Goal: Task Accomplishment & Management: Manage account settings

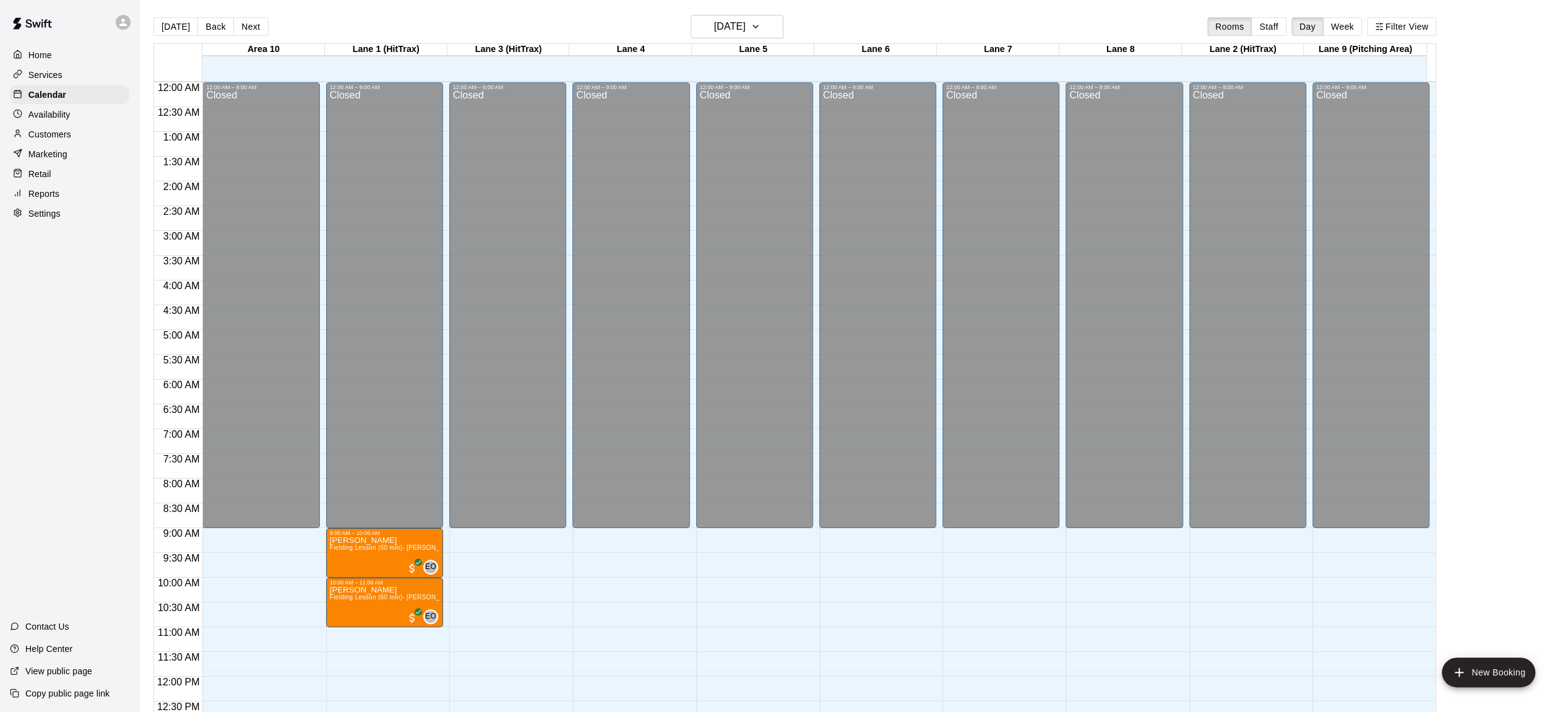
scroll to position [545, 0]
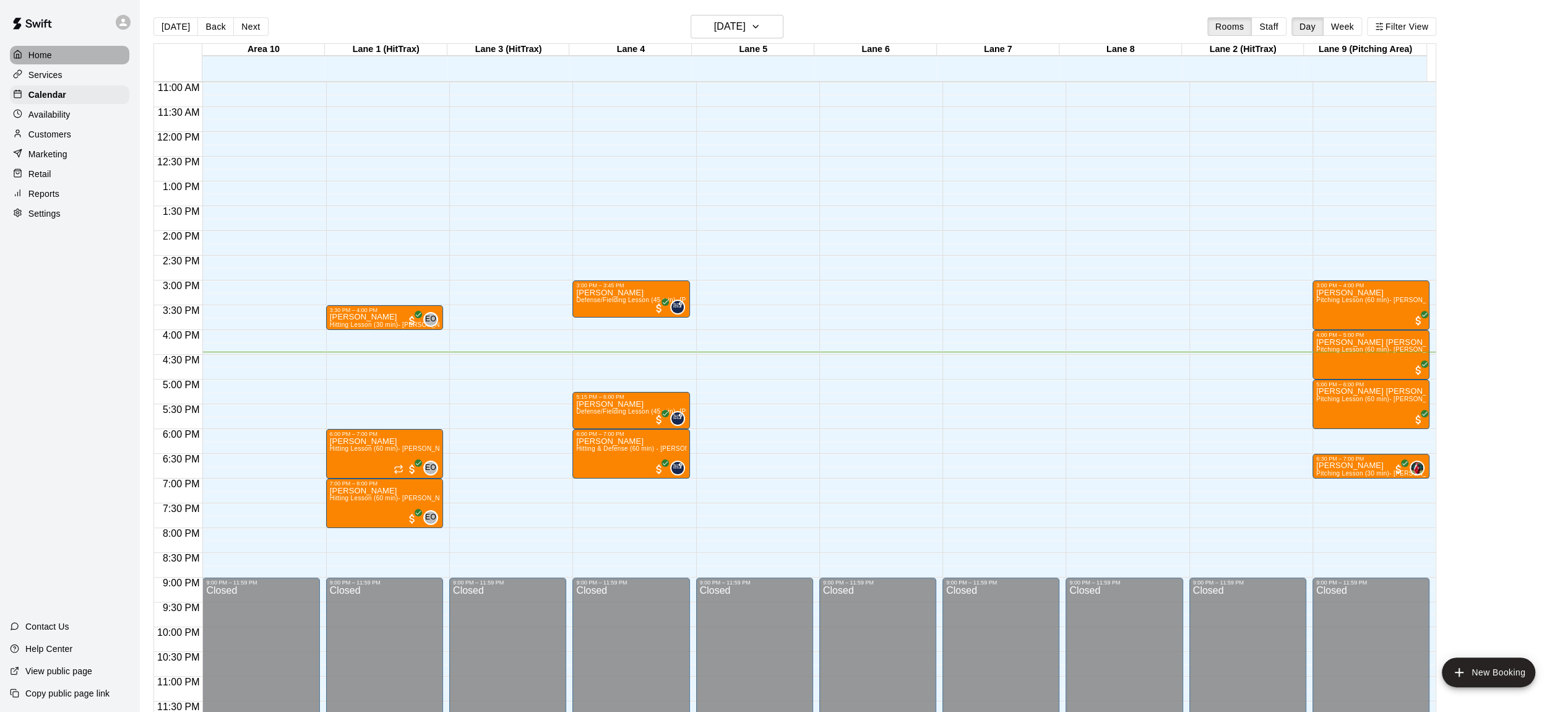
click at [59, 53] on div "Home" at bounding box center [70, 55] width 119 height 18
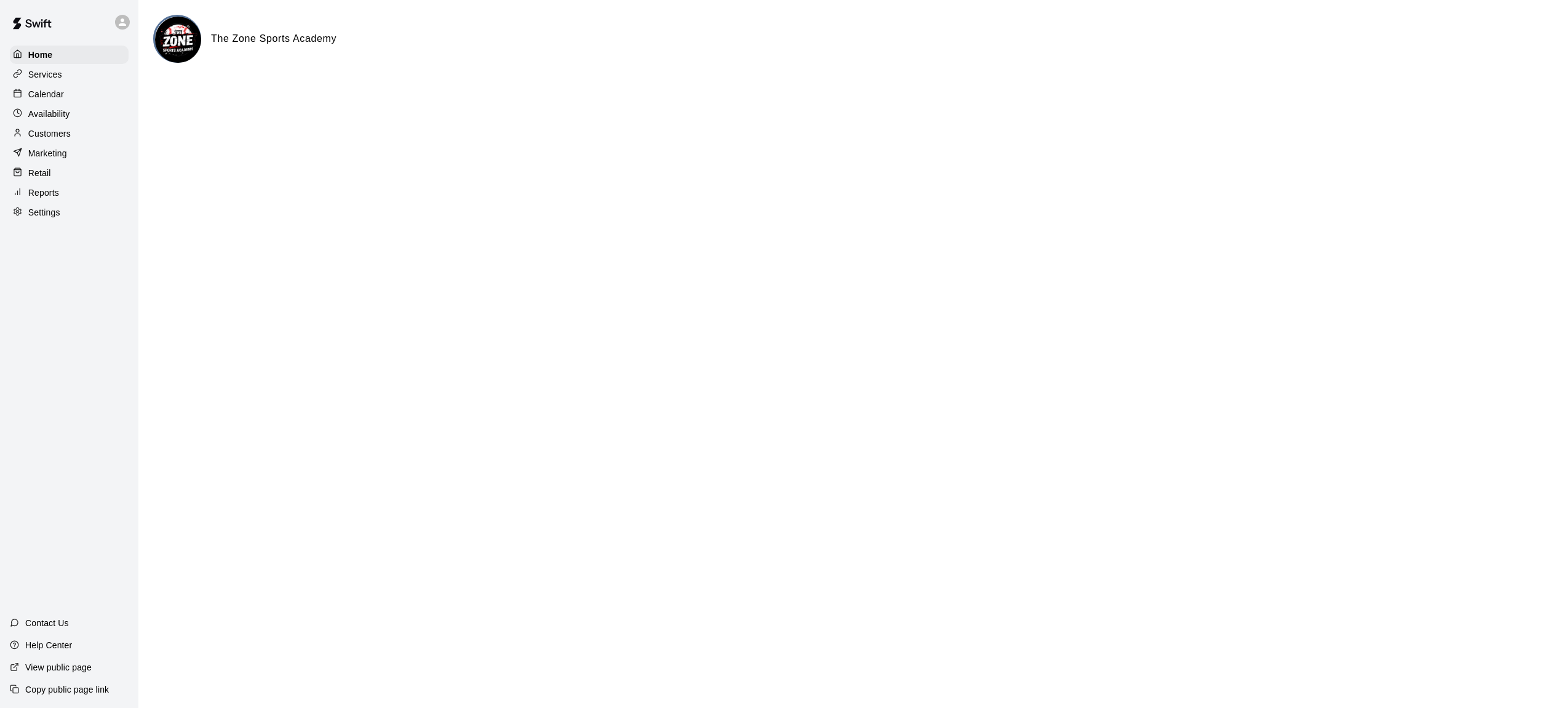
click at [46, 92] on p "Calendar" at bounding box center [46, 94] width 36 height 12
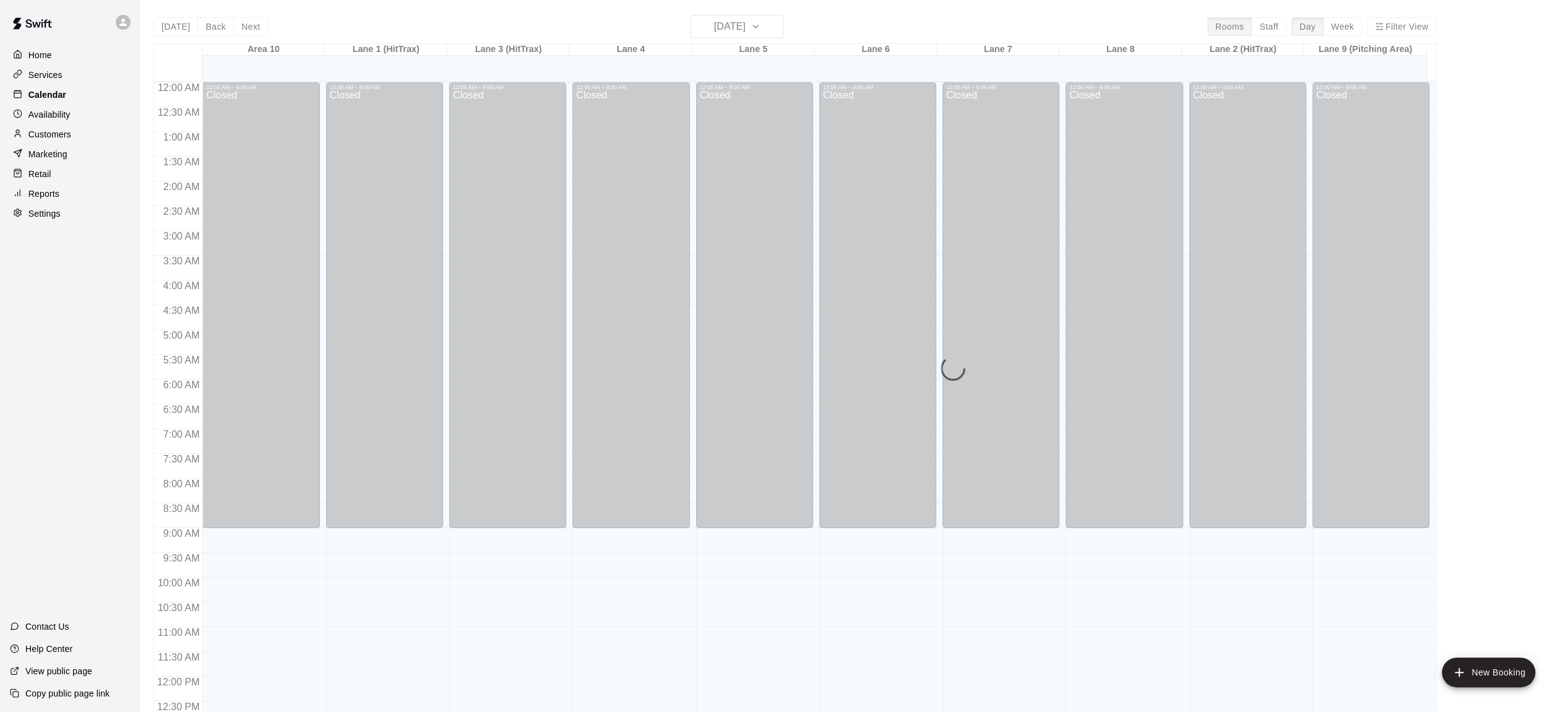
scroll to position [507, 0]
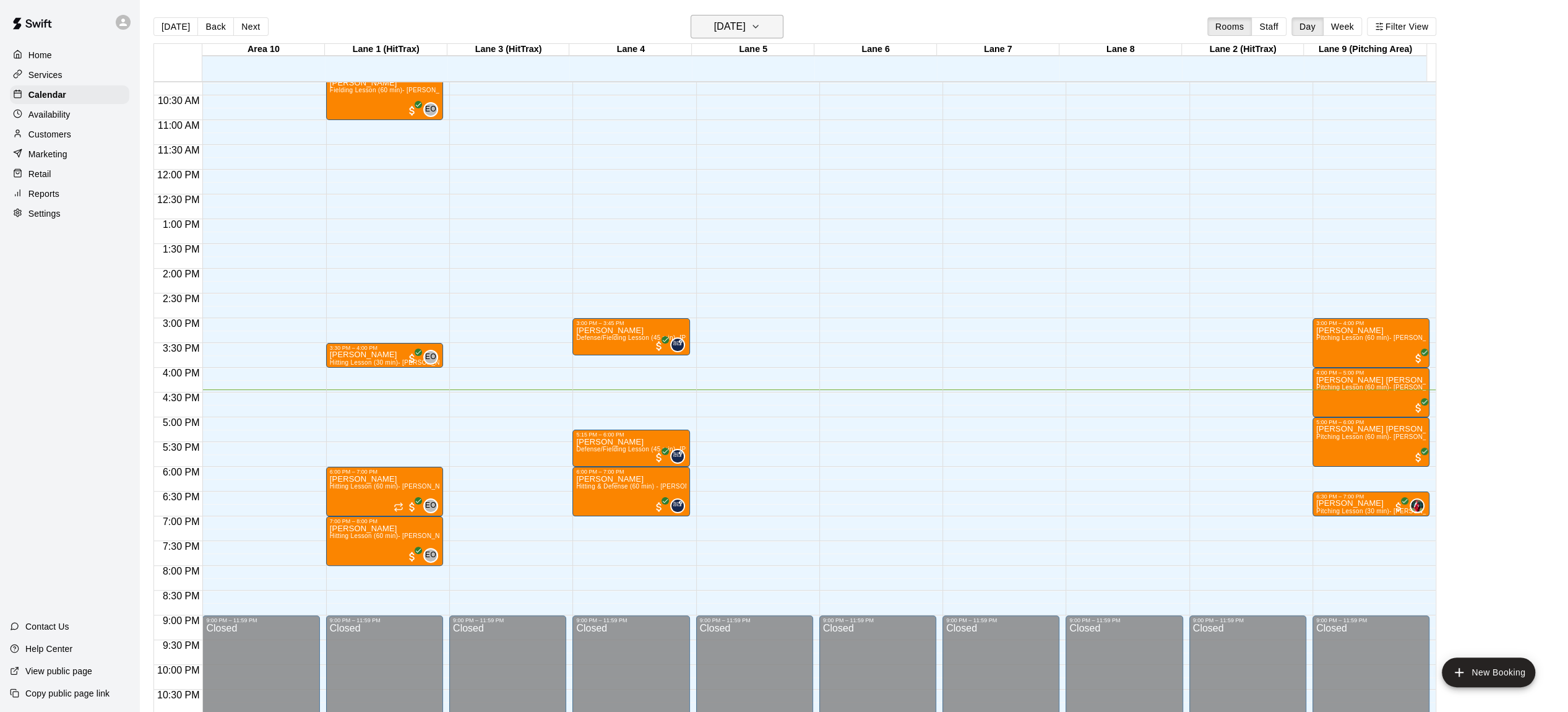
click at [771, 26] on button "[DATE]" at bounding box center [737, 27] width 93 height 23
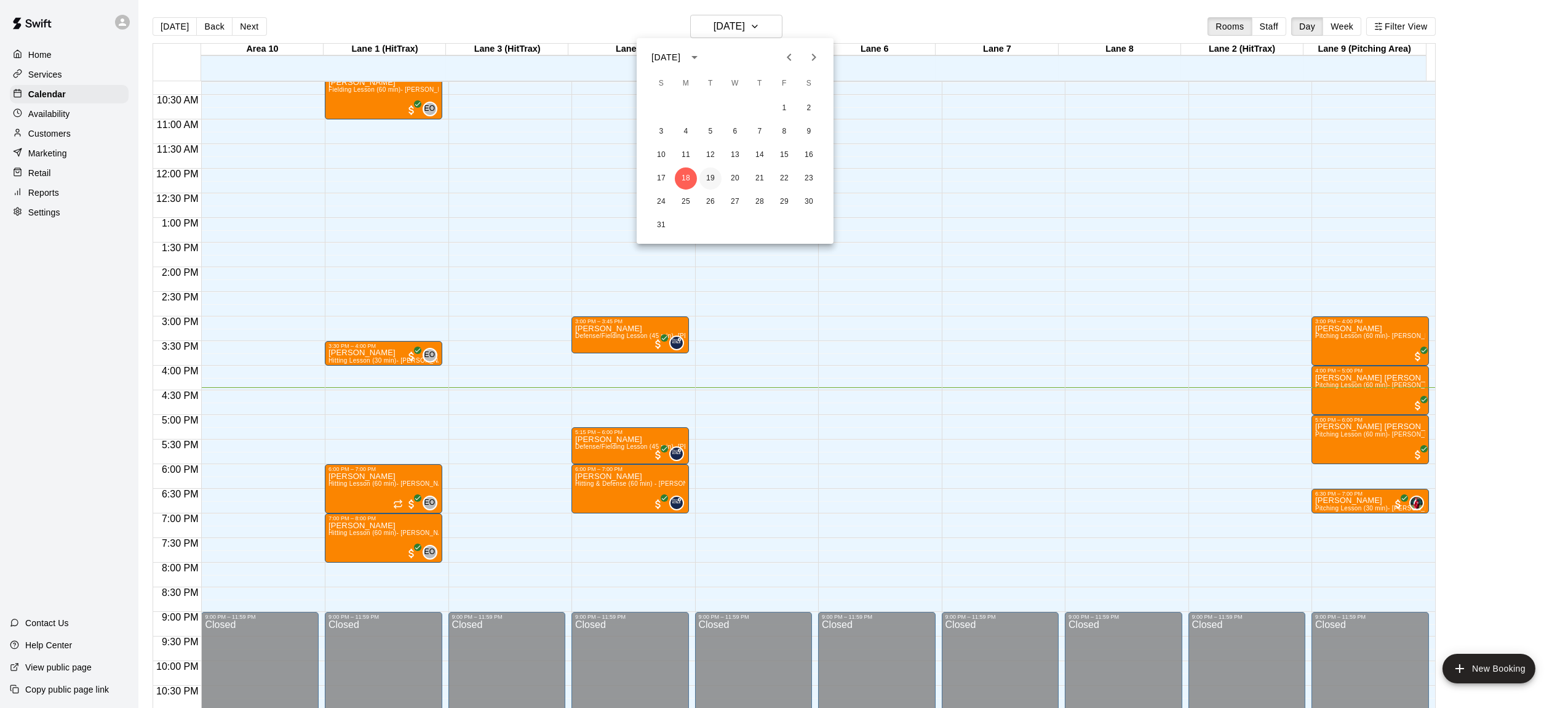
click at [707, 177] on button "19" at bounding box center [710, 179] width 22 height 22
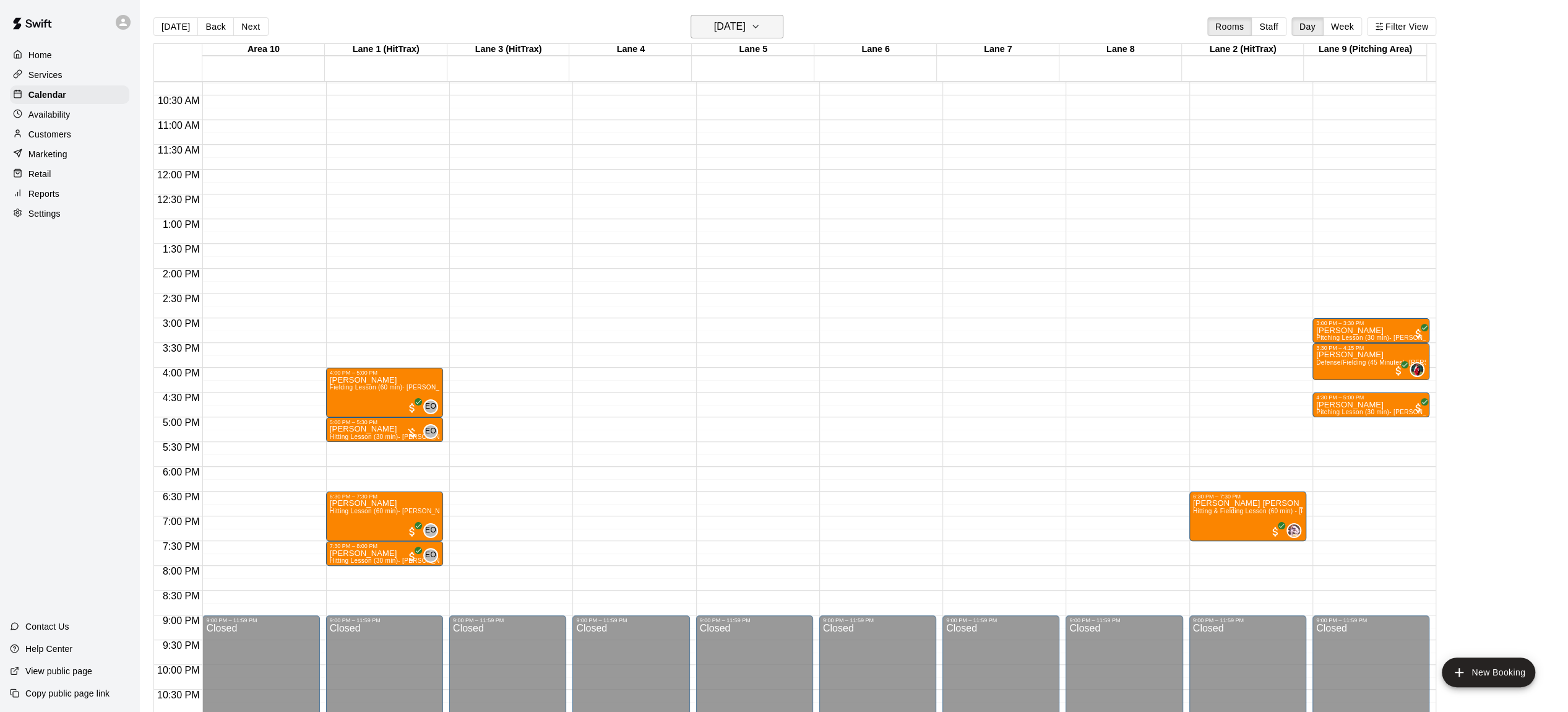
click at [760, 21] on icon "button" at bounding box center [756, 27] width 10 height 15
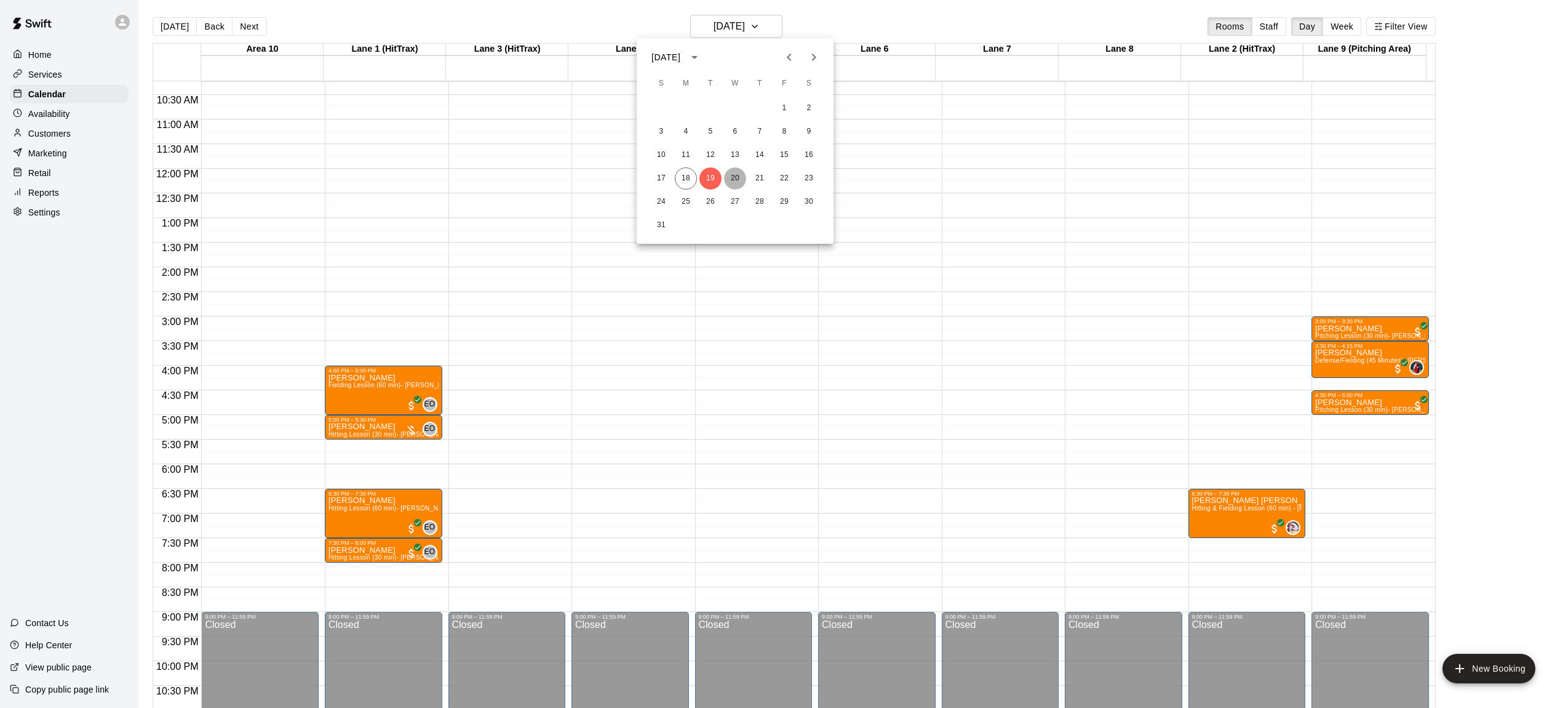
click at [731, 175] on button "20" at bounding box center [735, 179] width 22 height 22
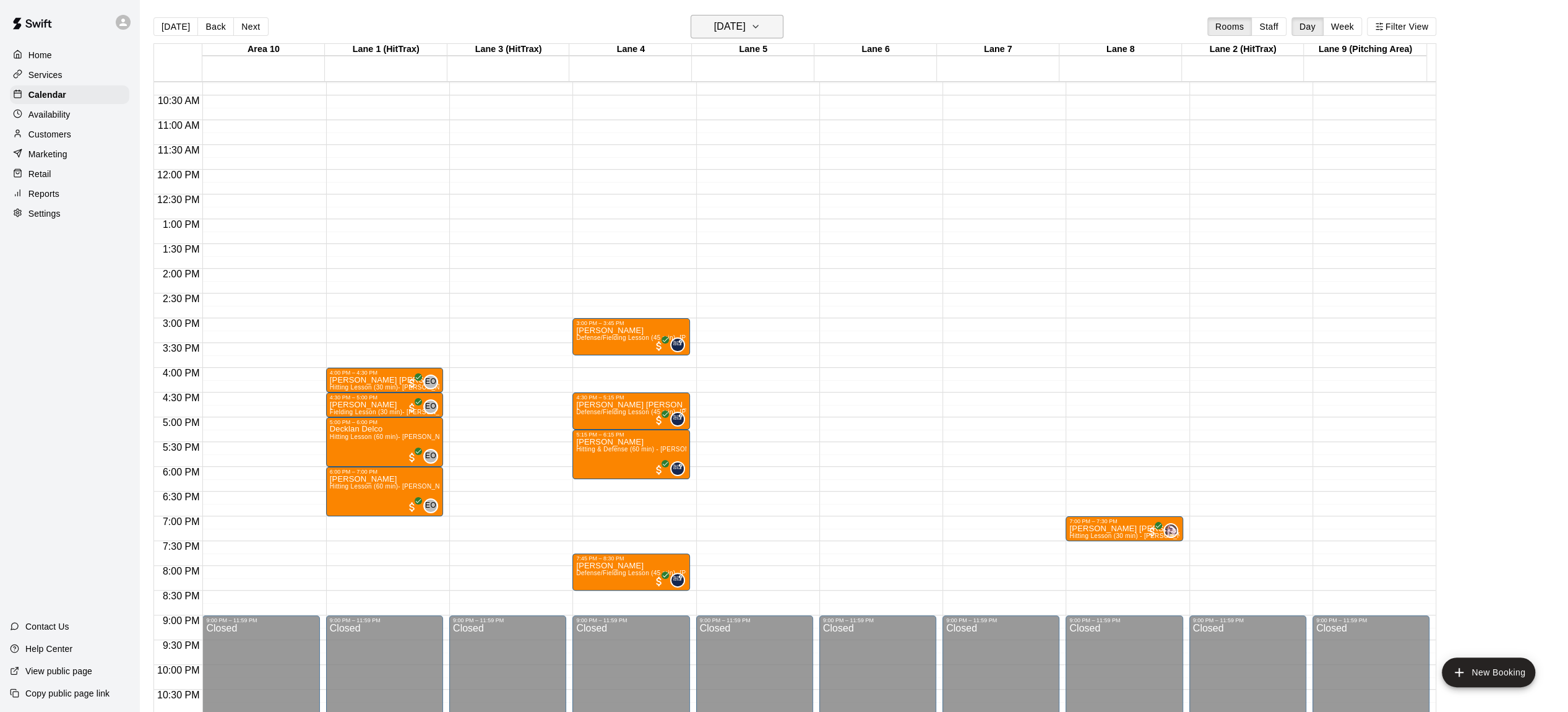
click at [758, 25] on icon "button" at bounding box center [755, 27] width 5 height 3
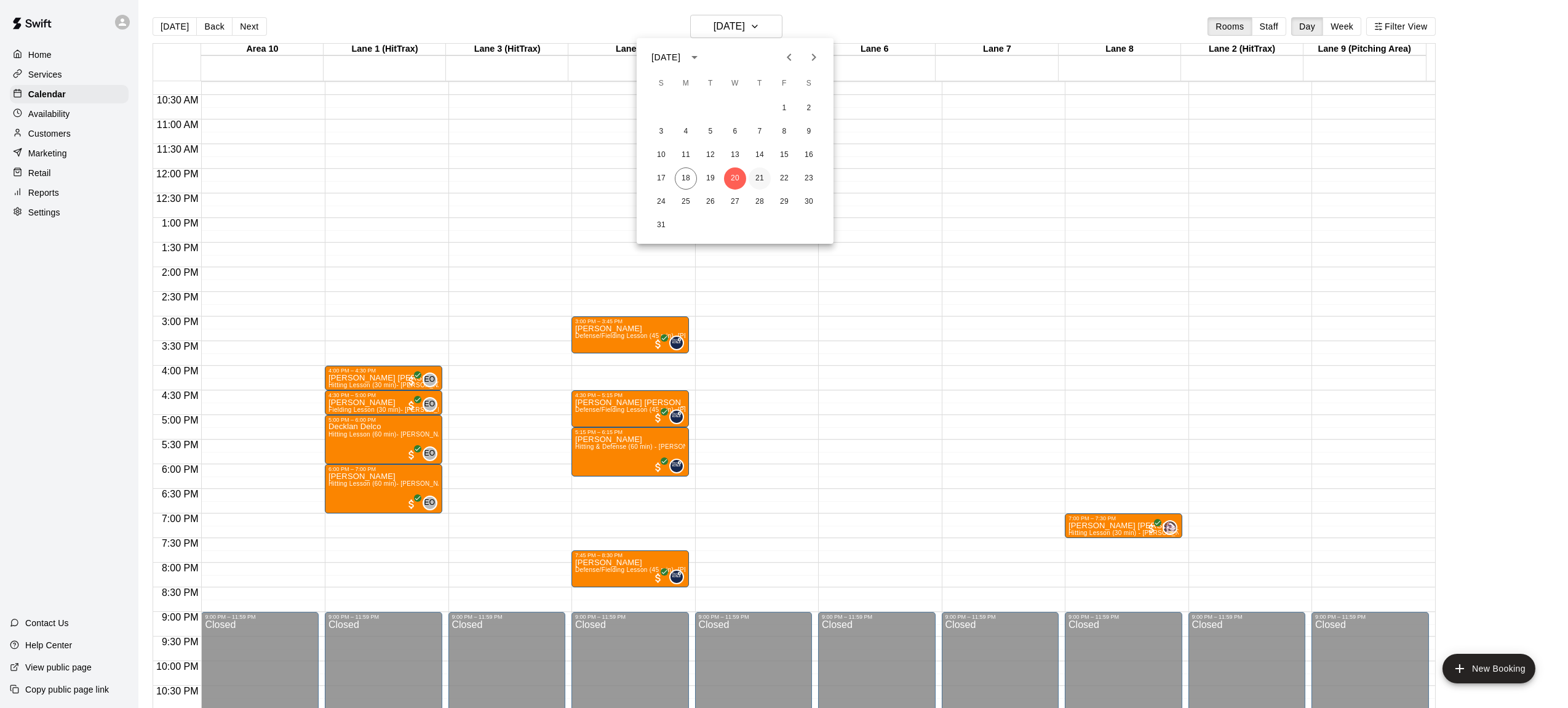
click at [757, 168] on button "21" at bounding box center [759, 179] width 22 height 22
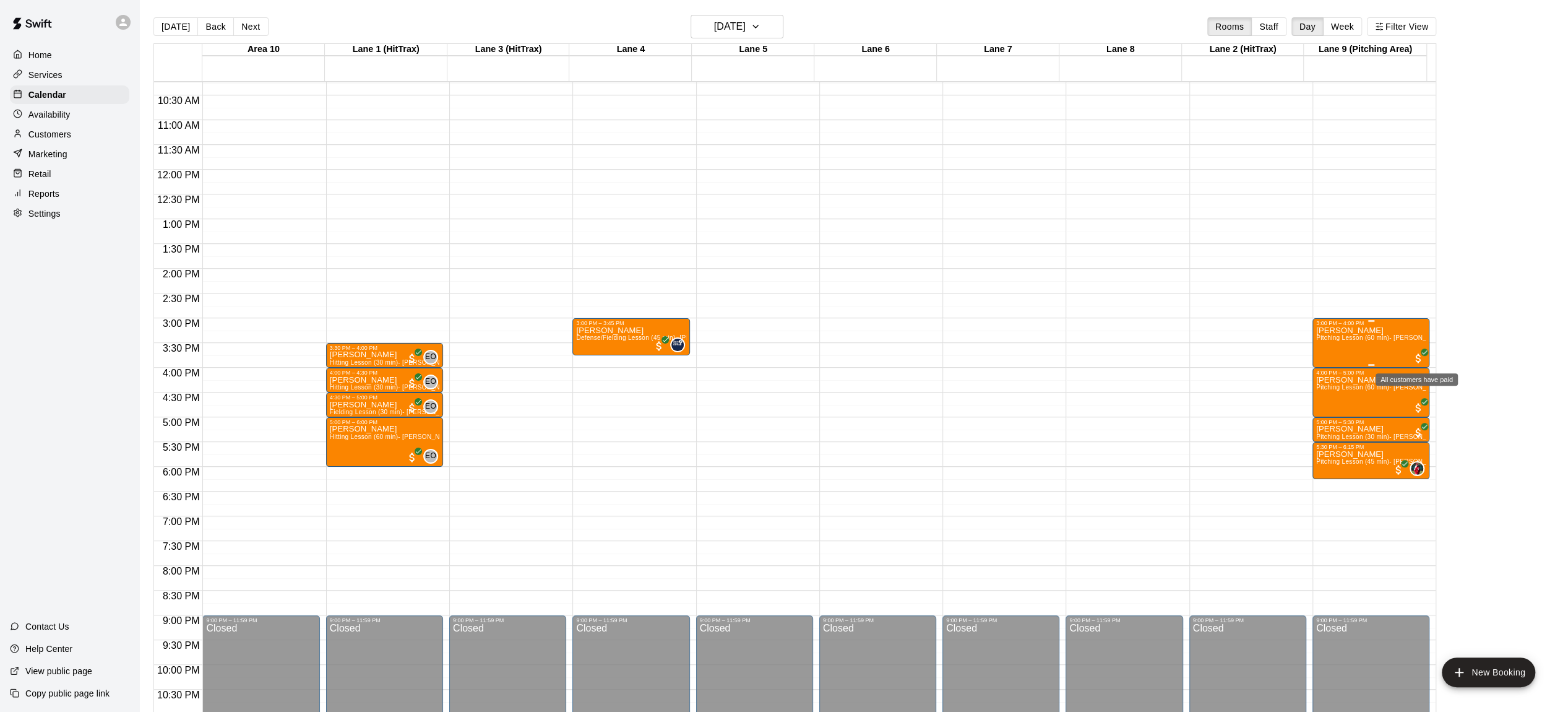
click at [1421, 352] on icon "All customers have paid" at bounding box center [1425, 352] width 8 height 8
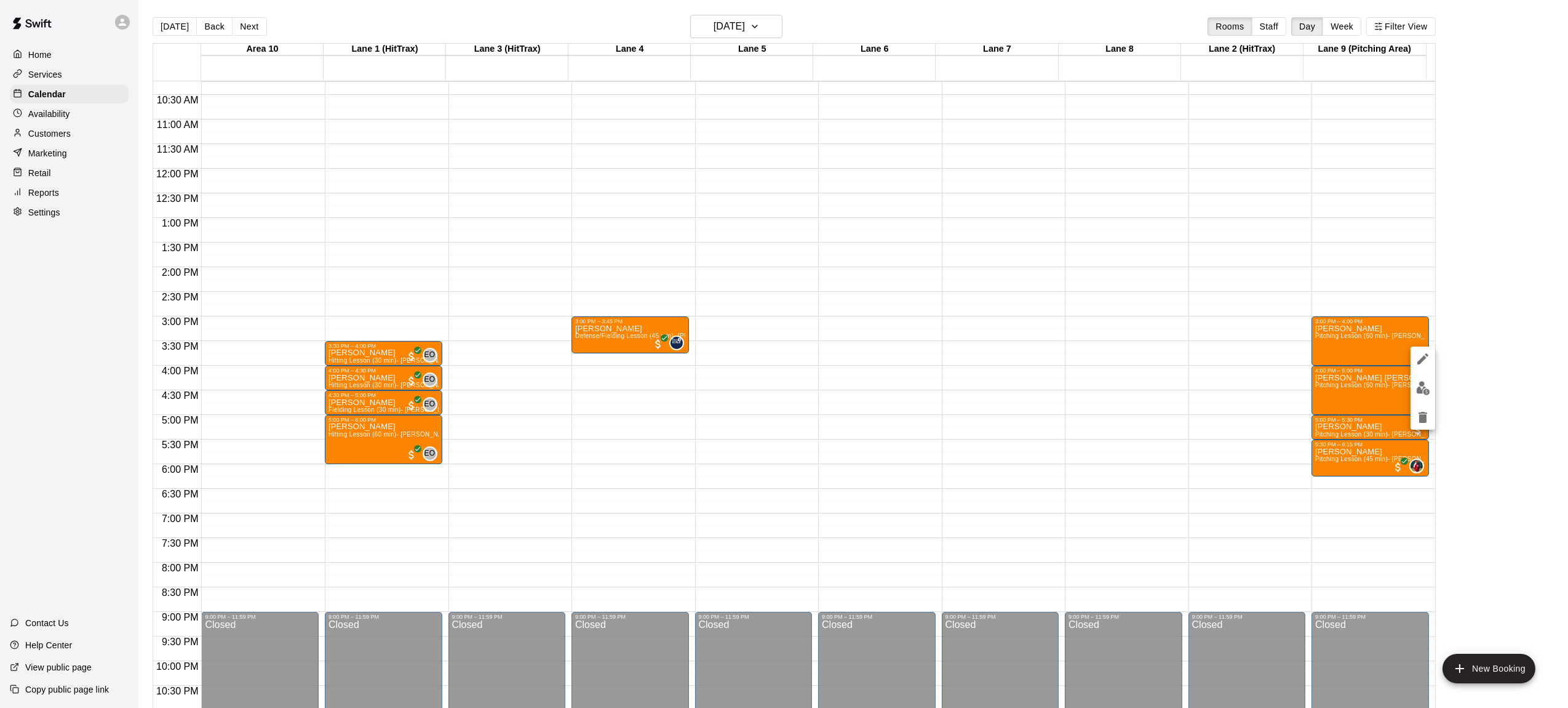
click at [1370, 344] on div at bounding box center [784, 354] width 1568 height 708
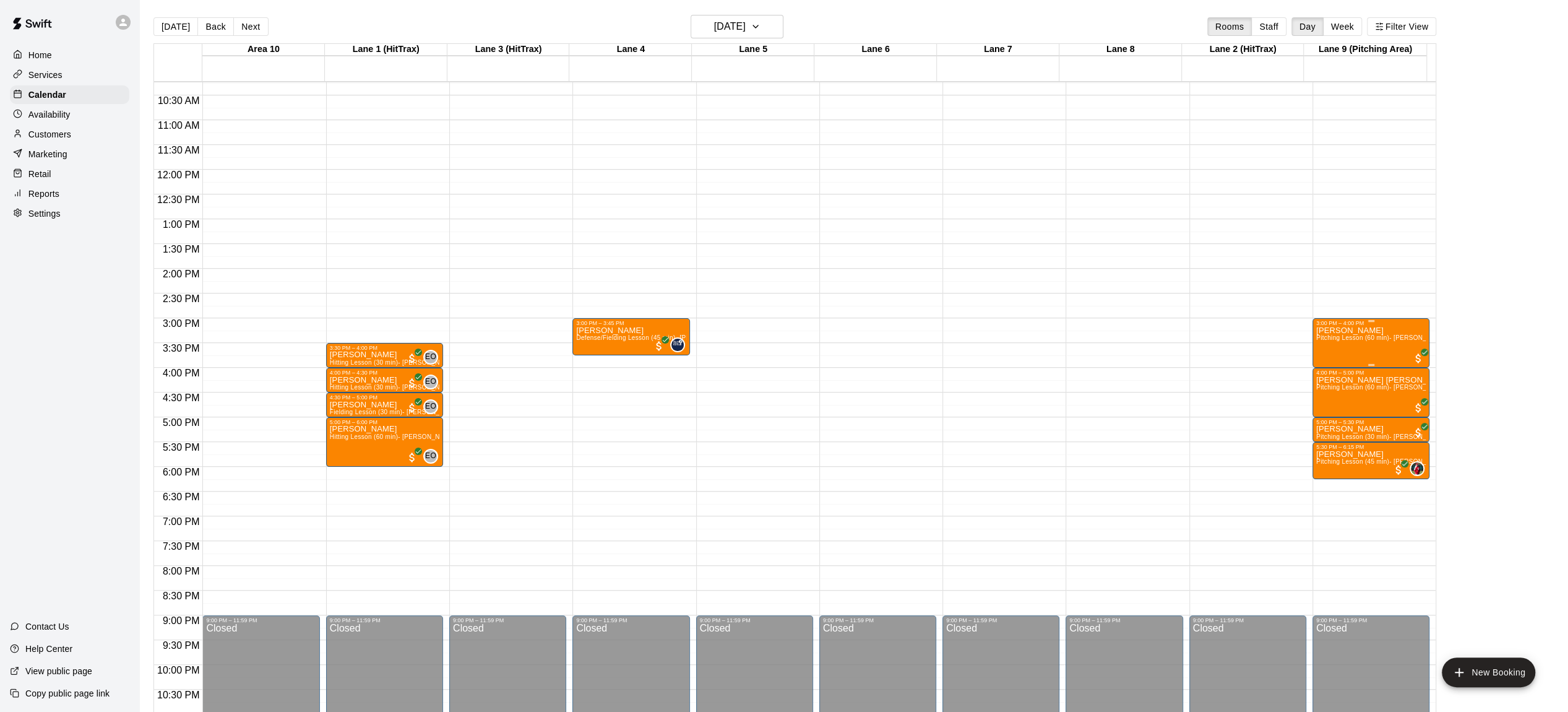
click at [1372, 354] on div "[PERSON_NAME] Pitching Lesson (60 min)- [PERSON_NAME]" at bounding box center [1371, 682] width 109 height 712
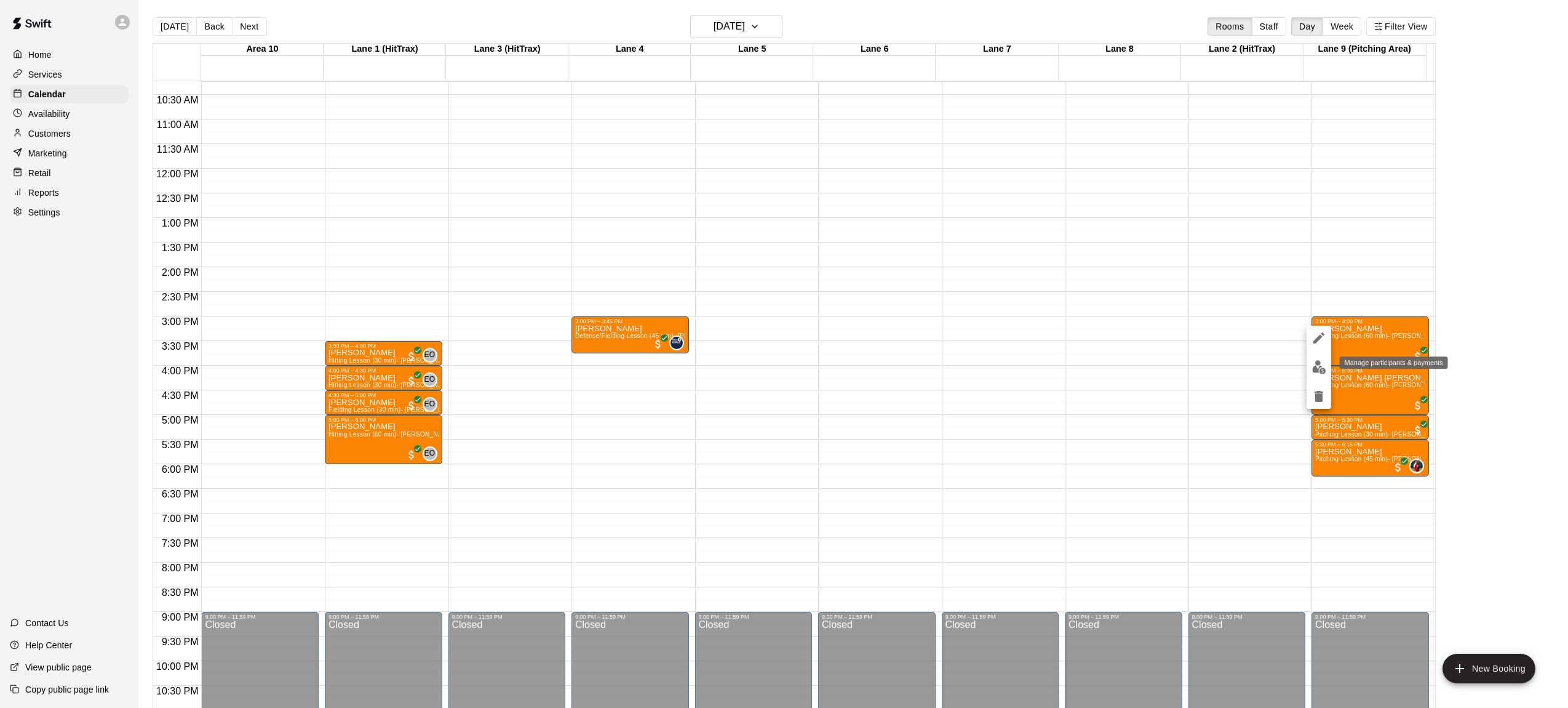
click at [1320, 366] on img "edit" at bounding box center [1319, 367] width 14 height 14
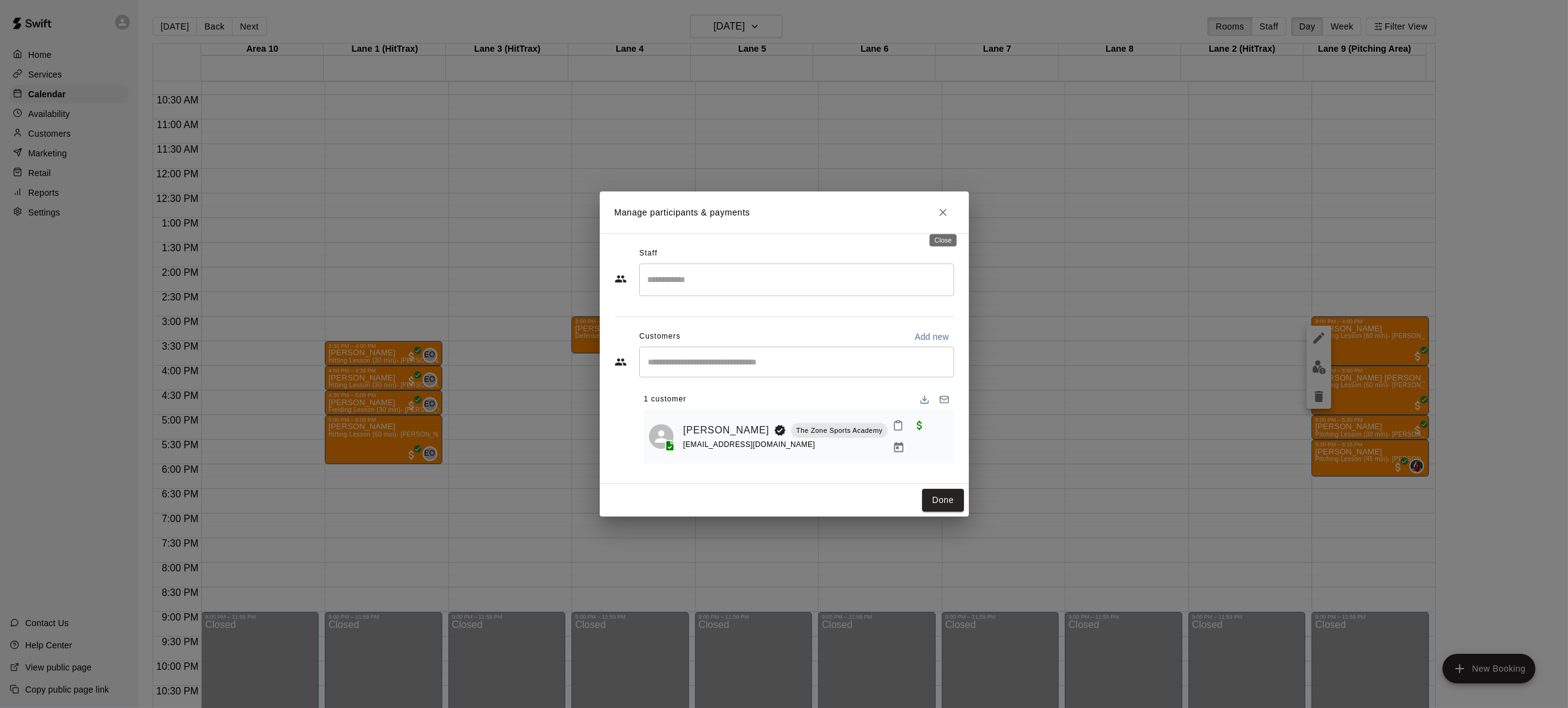
click at [938, 215] on icon "Close" at bounding box center [943, 212] width 12 height 12
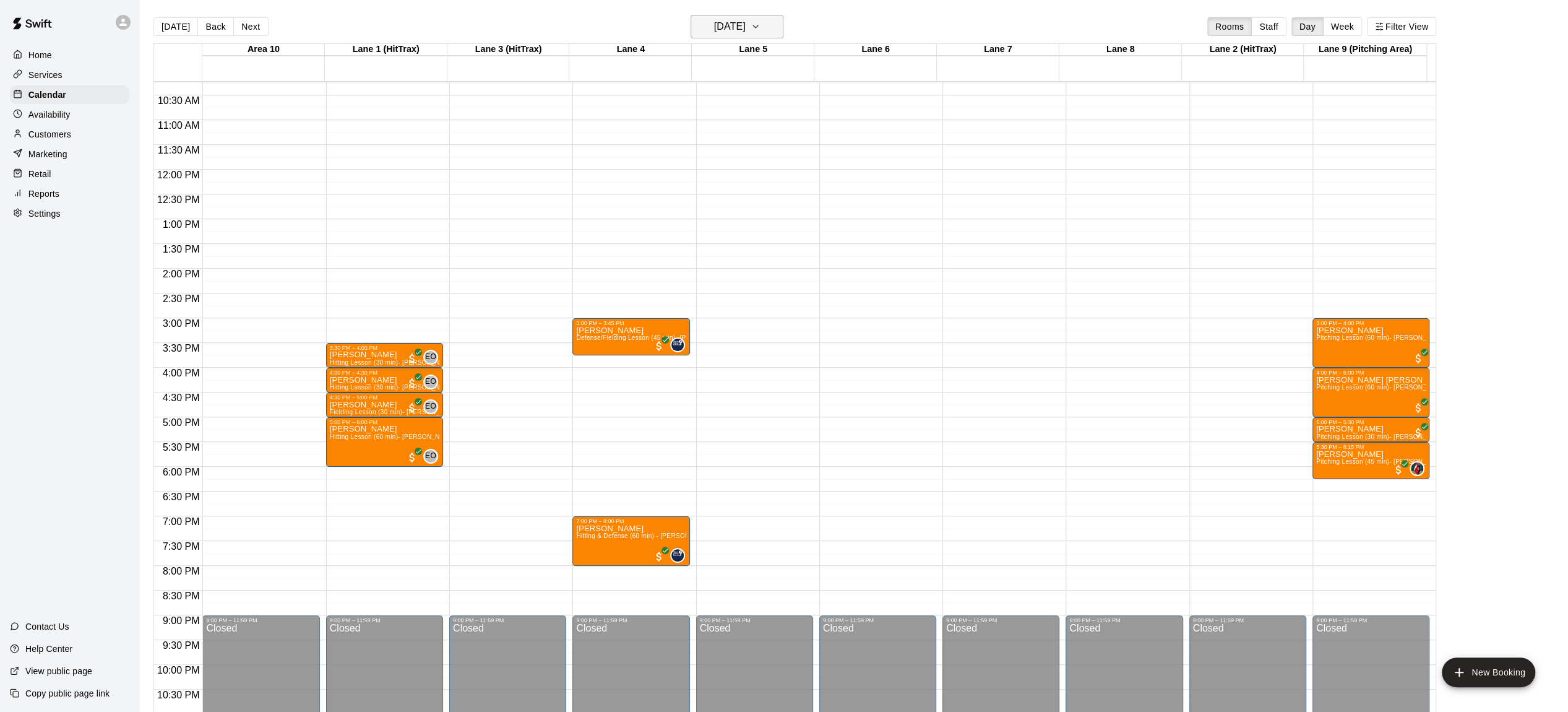
click at [760, 27] on icon "button" at bounding box center [756, 27] width 10 height 15
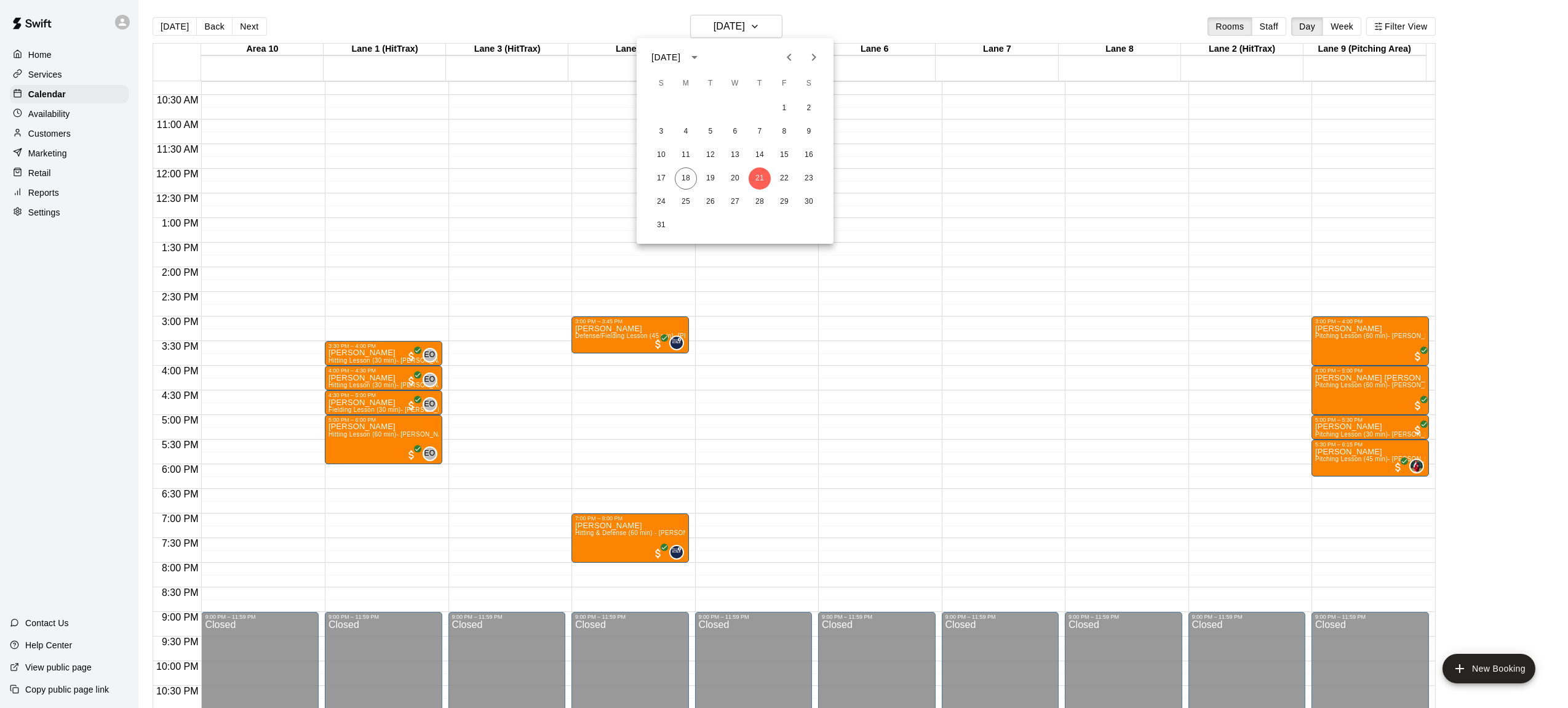
click at [797, 177] on div "17 18 19 20 21 22 23" at bounding box center [735, 179] width 197 height 22
click at [787, 176] on button "22" at bounding box center [784, 179] width 22 height 22
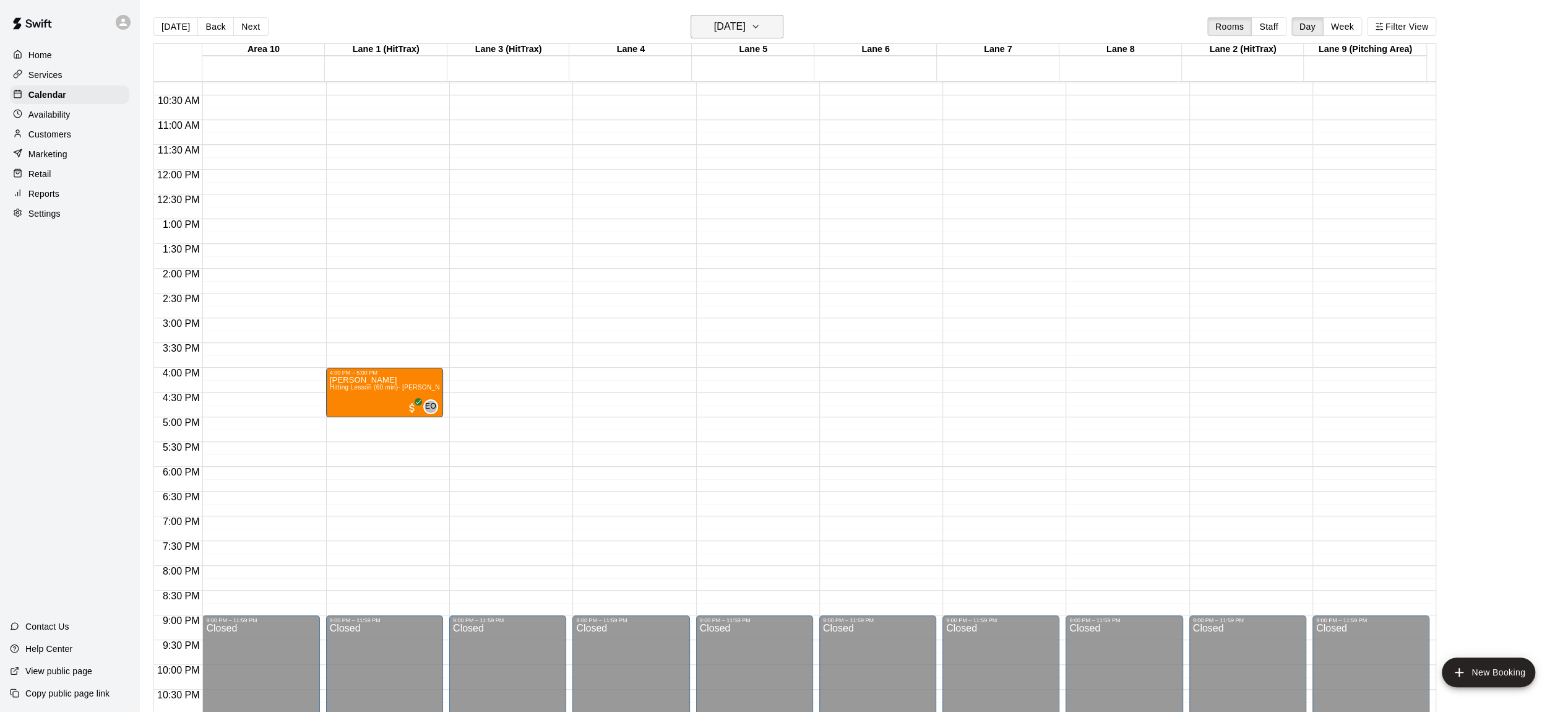
click at [775, 18] on button "[DATE]" at bounding box center [737, 27] width 93 height 23
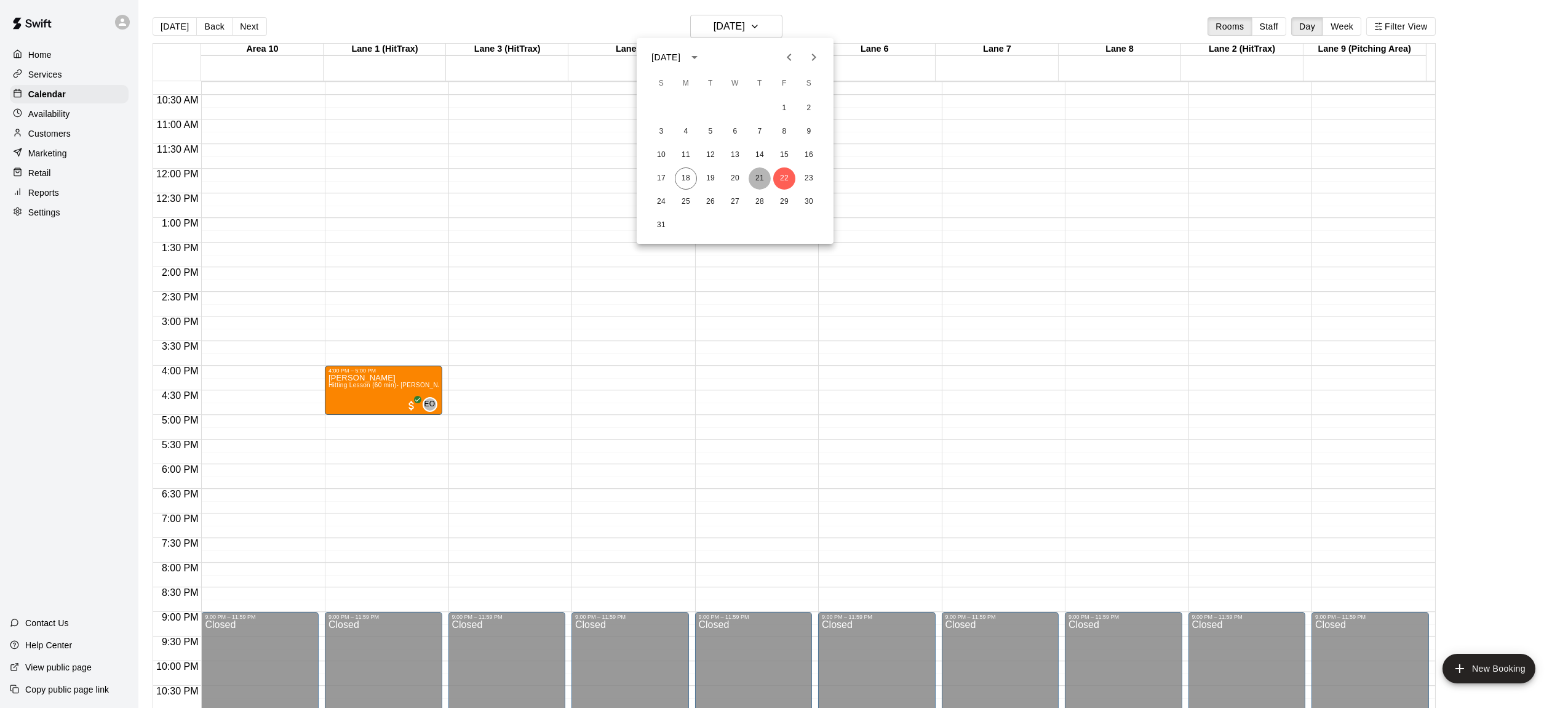
click at [761, 172] on button "21" at bounding box center [759, 179] width 22 height 22
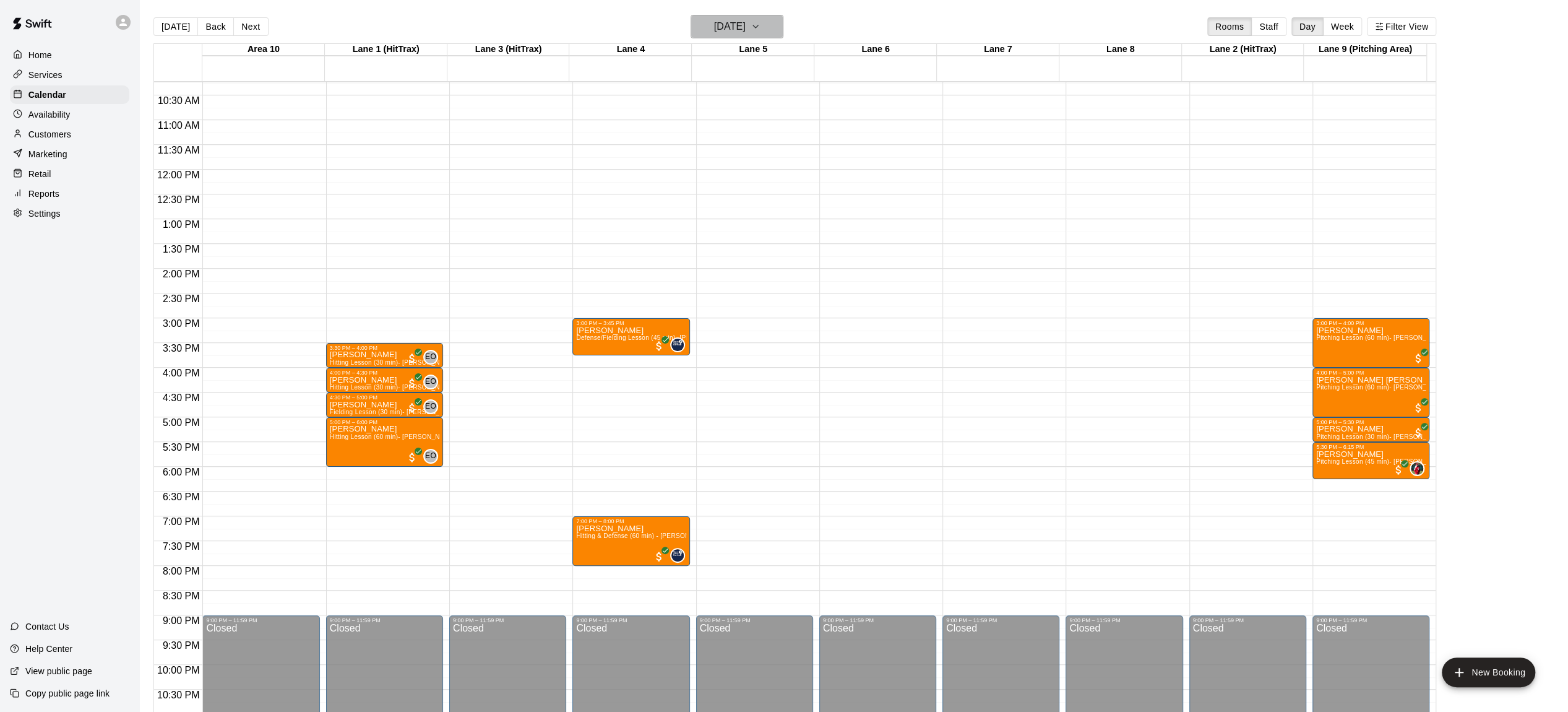
click at [760, 30] on icon "button" at bounding box center [756, 27] width 10 height 15
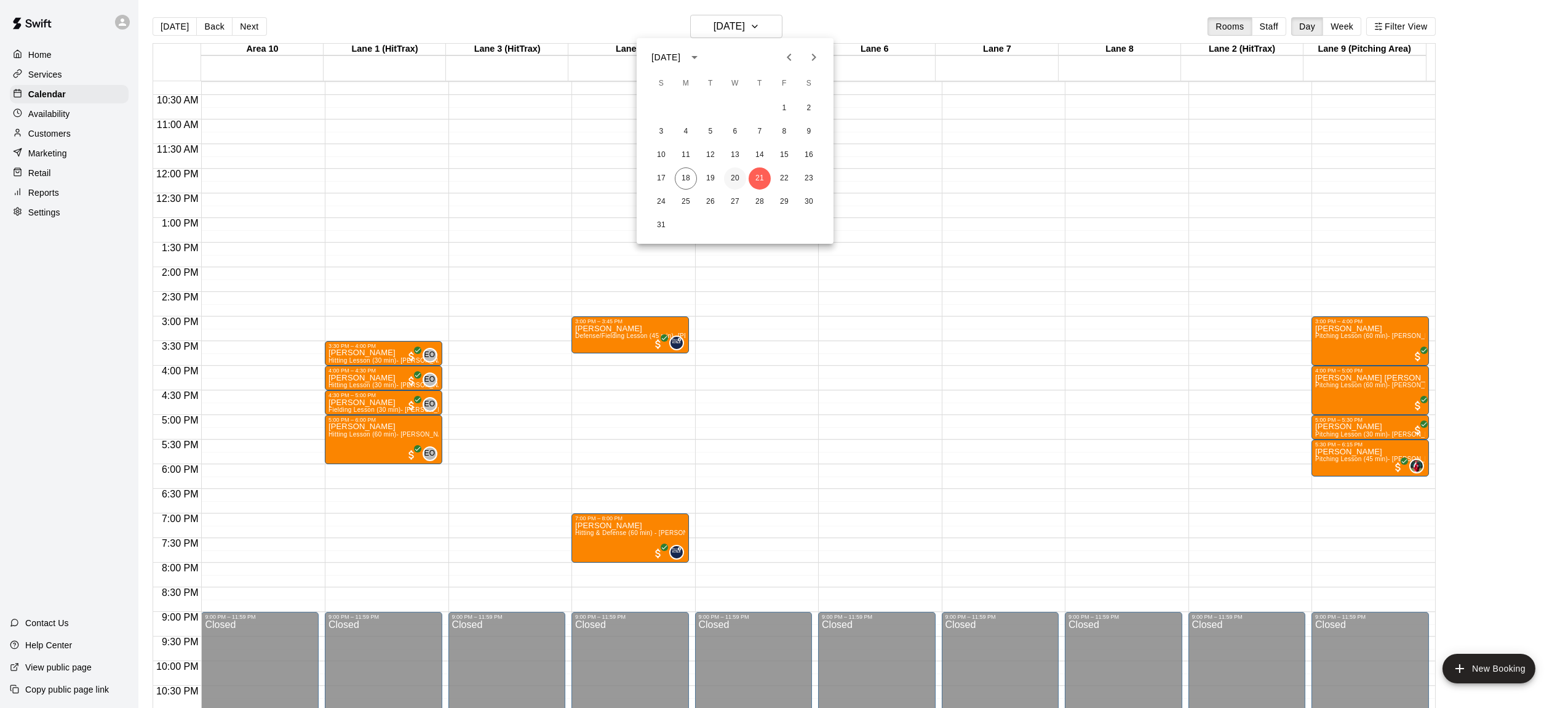
click at [741, 173] on button "20" at bounding box center [735, 179] width 22 height 22
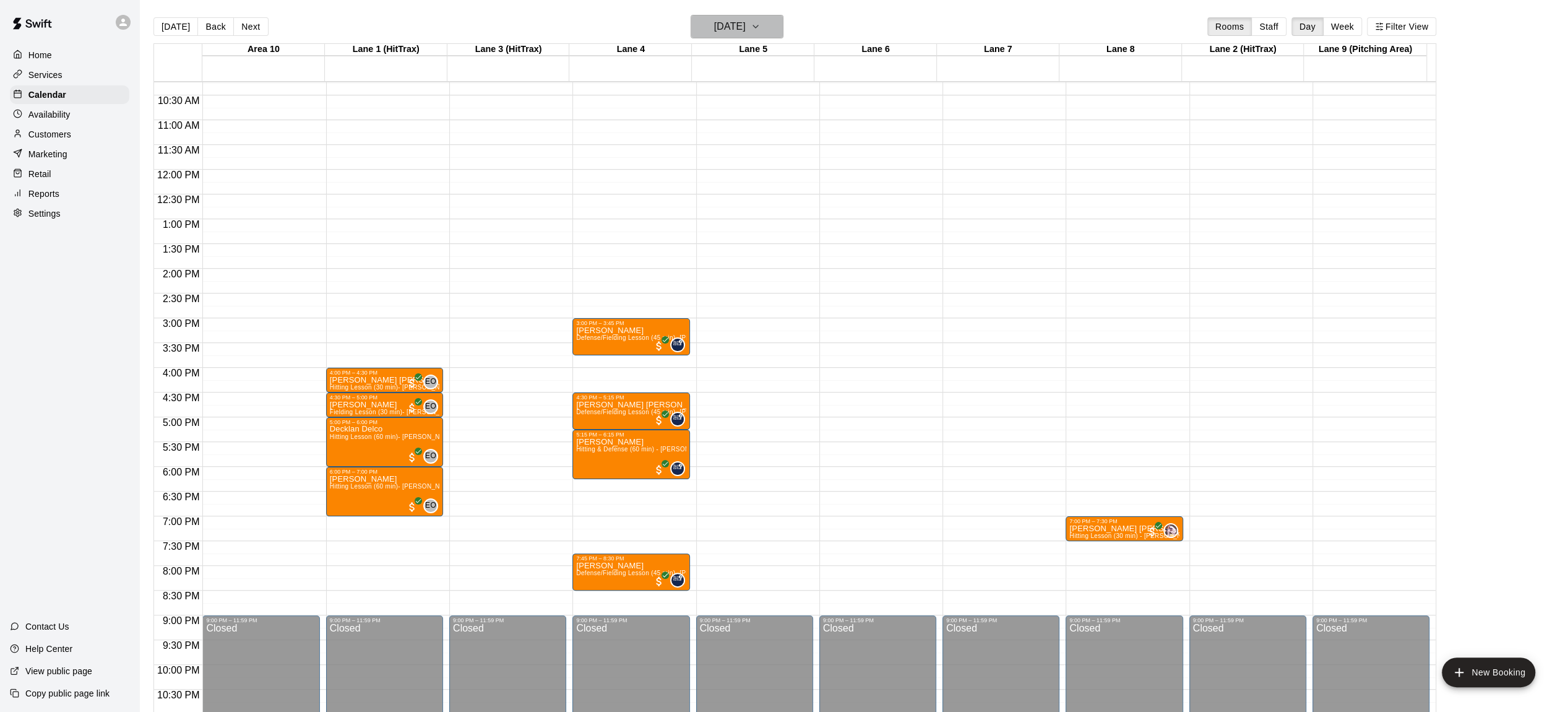
click at [760, 22] on icon "button" at bounding box center [756, 27] width 10 height 15
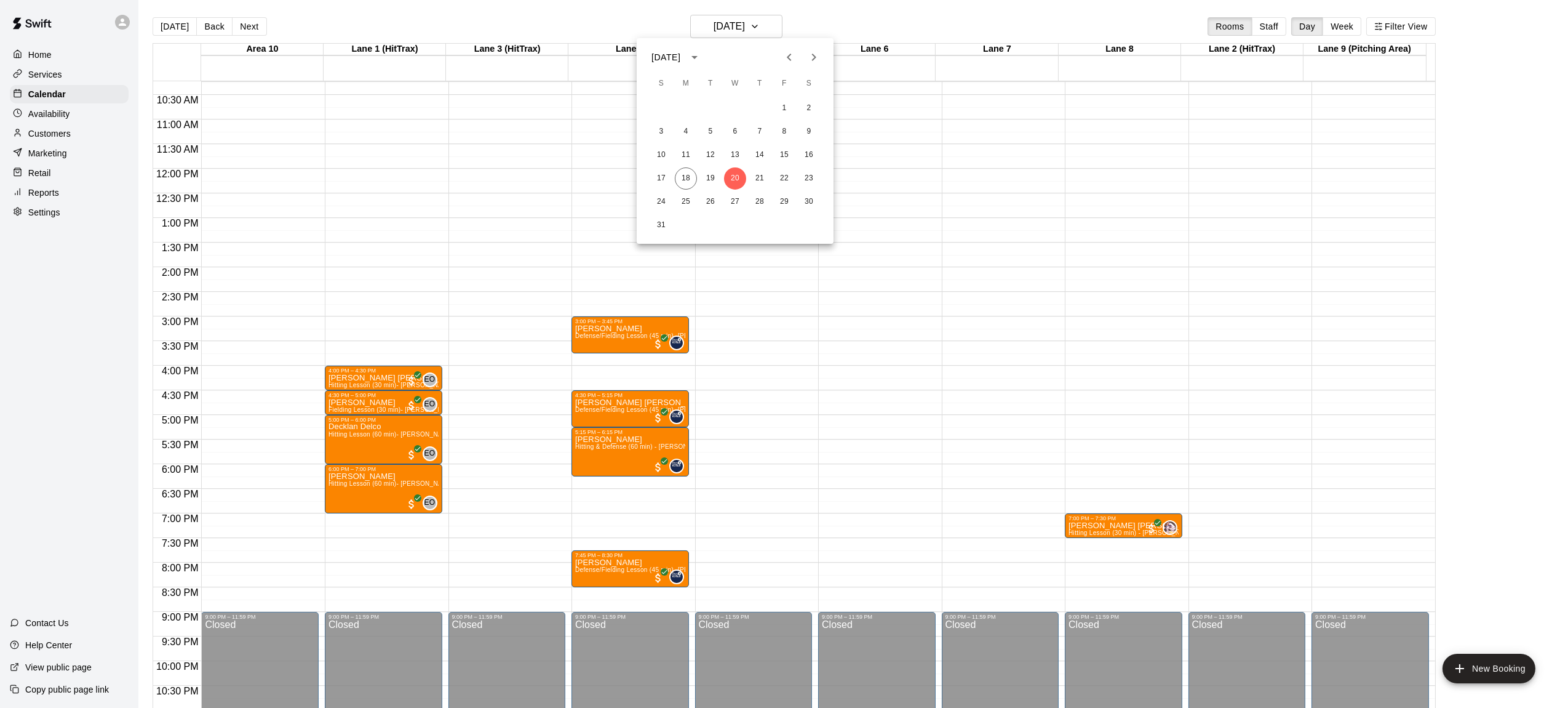
click at [778, 20] on div at bounding box center [784, 354] width 1568 height 708
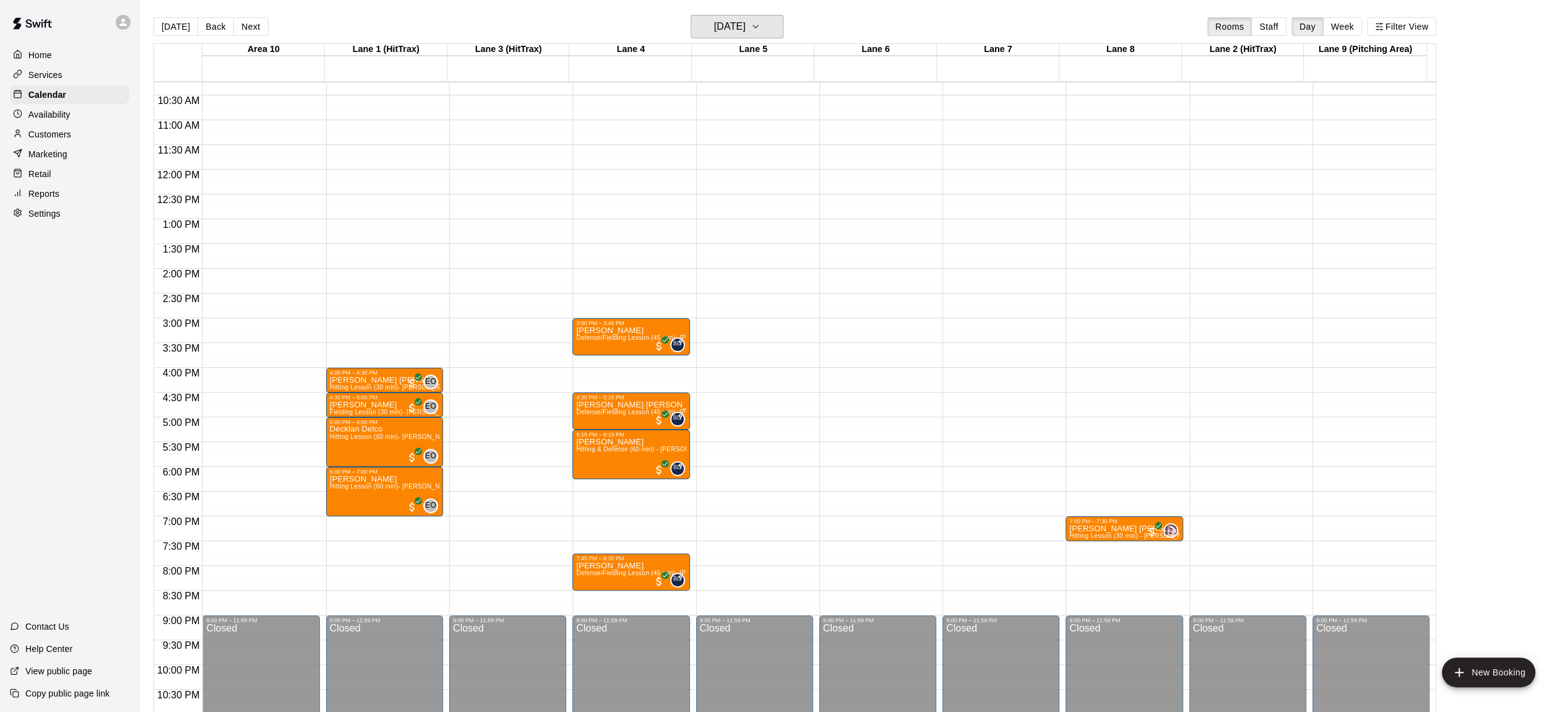
click at [760, 20] on icon "button" at bounding box center [756, 27] width 10 height 15
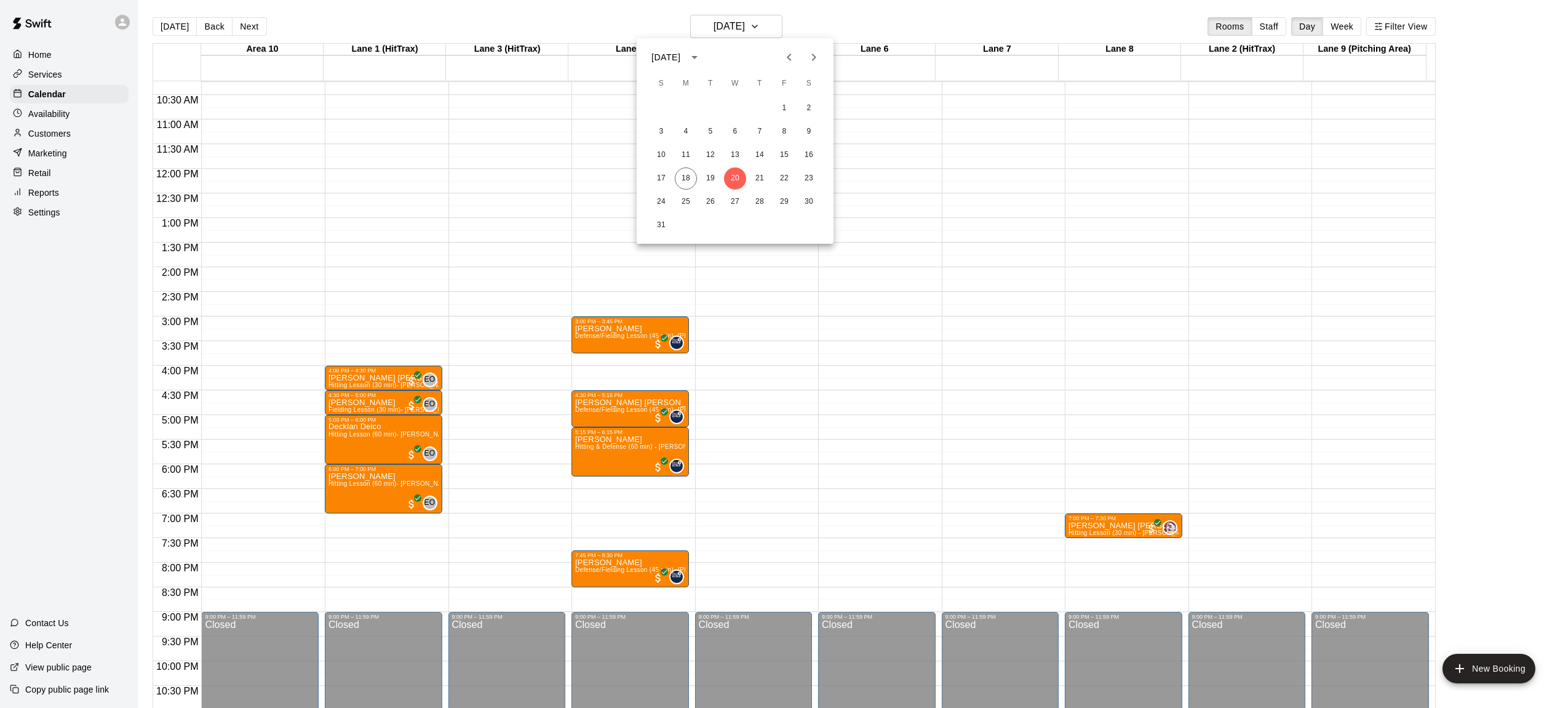
click at [776, 20] on div at bounding box center [784, 354] width 1568 height 708
